Goal: Use online tool/utility

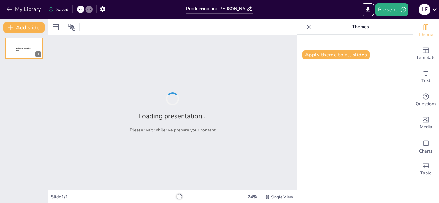
type input "Producción por [PERSON_NAME]"
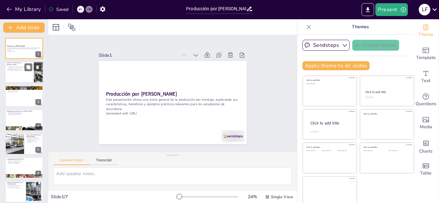
click at [29, 72] on div at bounding box center [24, 73] width 39 height 22
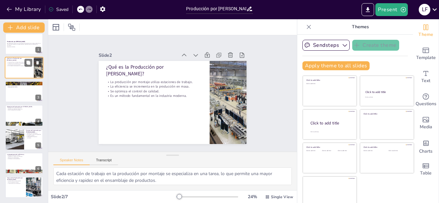
scroll to position [4, 0]
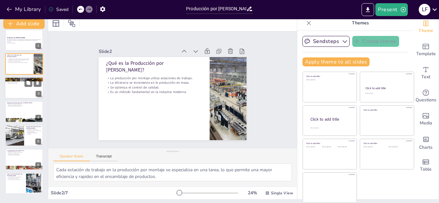
click at [16, 88] on div at bounding box center [24, 88] width 39 height 22
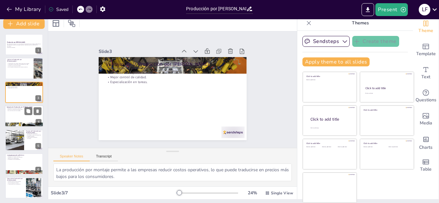
click at [18, 116] on div at bounding box center [24, 116] width 39 height 22
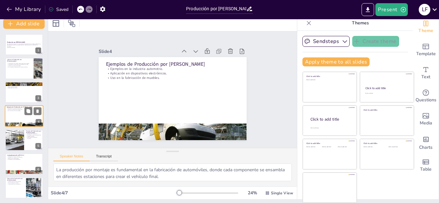
scroll to position [2, 0]
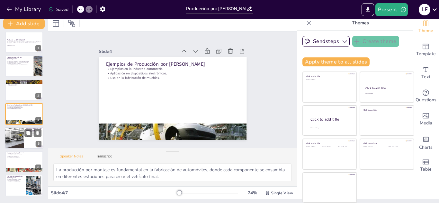
click at [18, 142] on div at bounding box center [14, 138] width 39 height 22
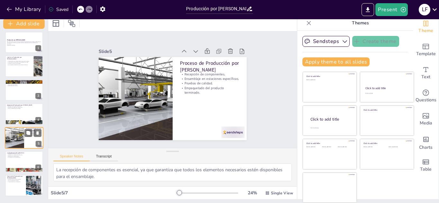
scroll to position [4, 0]
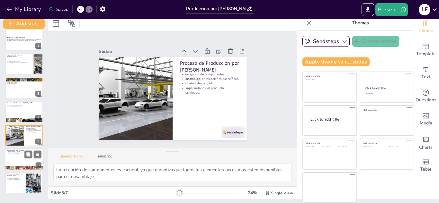
click at [20, 162] on div at bounding box center [24, 160] width 39 height 22
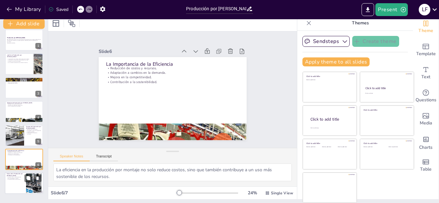
click at [14, 186] on div at bounding box center [24, 184] width 39 height 22
type textarea "La evolución hacia la automatización en la producción por montaje permitirá opt…"
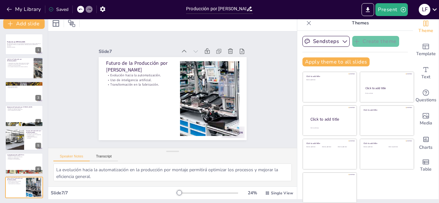
scroll to position [0, 0]
